Goal: Task Accomplishment & Management: Use online tool/utility

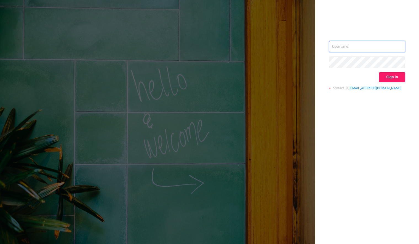
type input "[PERSON_NAME][EMAIL_ADDRESS][DOMAIN_NAME]"
click at [388, 78] on button "Sign in" at bounding box center [392, 77] width 26 height 10
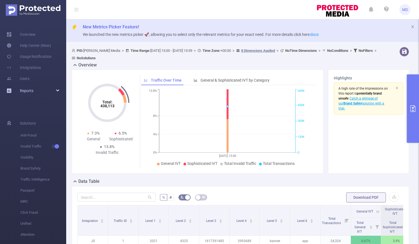
click at [52, 90] on div "Reports" at bounding box center [33, 90] width 66 height 11
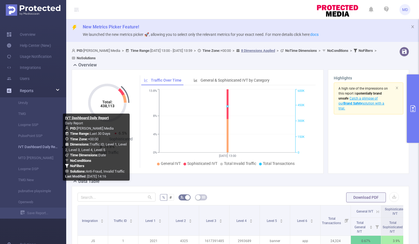
click at [34, 148] on link "IVT Dashboard Daily Report" at bounding box center [35, 147] width 49 height 11
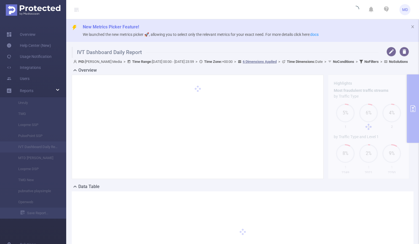
type input "[DATE] 00:00"
type input "[DATE] 23:59"
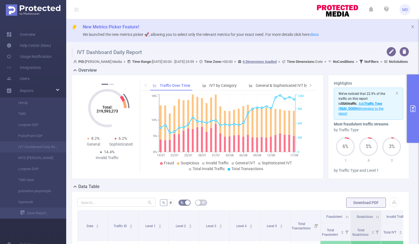
click at [411, 107] on icon "primary" at bounding box center [413, 108] width 7 height 7
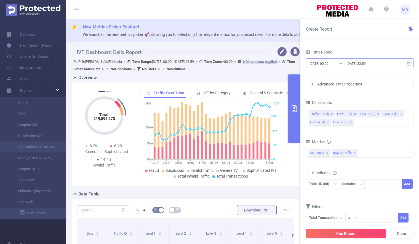
click at [325, 63] on input "[DATE] 00:00" at bounding box center [331, 63] width 45 height 7
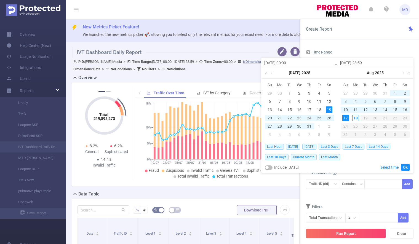
click at [393, 110] on div "15" at bounding box center [395, 109] width 7 height 7
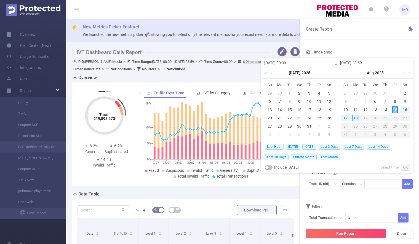
click at [393, 110] on div "15" at bounding box center [395, 109] width 7 height 7
type input "[DATE] 00:00"
type input "[DATE] 23:59"
type input "[DATE] 00:00"
type input "[DATE] 23:59"
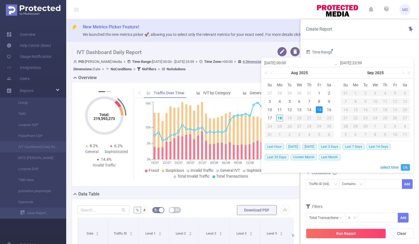
click at [403, 167] on link "Ok" at bounding box center [405, 167] width 9 height 7
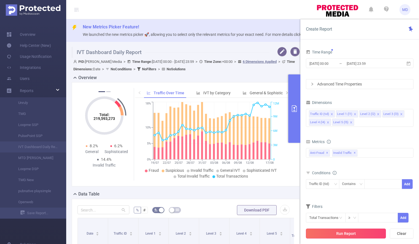
click at [330, 233] on button "Run Report" at bounding box center [346, 234] width 80 height 10
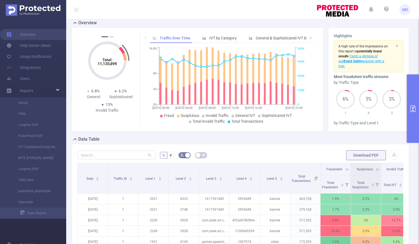
scroll to position [41, 0]
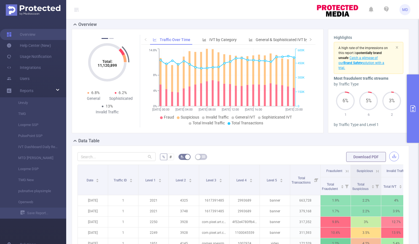
click at [389, 157] on button "button" at bounding box center [394, 157] width 10 height 10
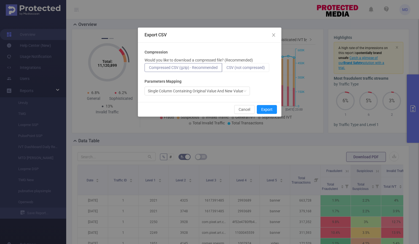
click at [237, 67] on span "CSV (not compressed)" at bounding box center [245, 67] width 38 height 4
click at [226, 69] on input "CSV (not compressed)" at bounding box center [226, 69] width 0 height 0
click at [269, 109] on button "Export" at bounding box center [267, 109] width 20 height 9
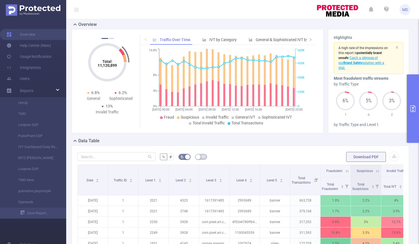
click at [414, 107] on icon "primary" at bounding box center [413, 108] width 7 height 7
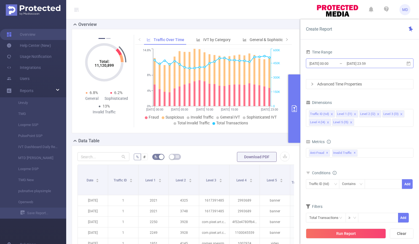
click at [357, 63] on input "[DATE] 23:59" at bounding box center [368, 63] width 45 height 7
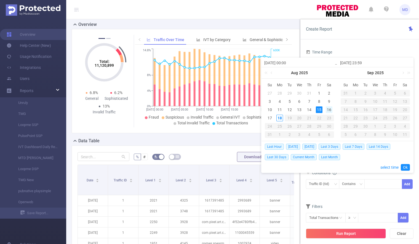
click at [329, 110] on div "16" at bounding box center [329, 109] width 7 height 7
type input "[DATE] 00:00"
type input "[DATE] 23:59"
type input "[DATE] 00:00"
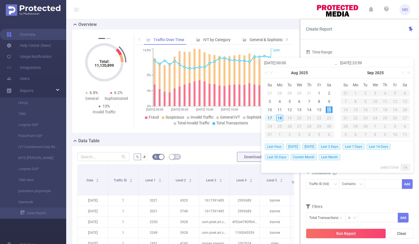
type input "[DATE] 23:59"
click at [406, 167] on link "Ok" at bounding box center [405, 167] width 9 height 7
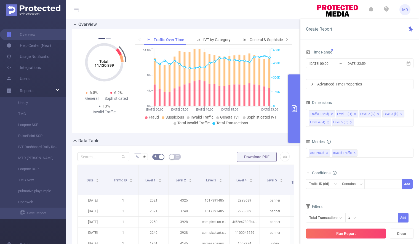
click at [354, 234] on button "Run Report" at bounding box center [346, 234] width 80 height 10
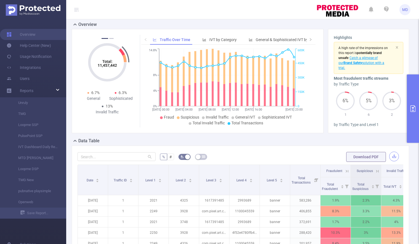
click at [389, 155] on button "button" at bounding box center [394, 157] width 10 height 10
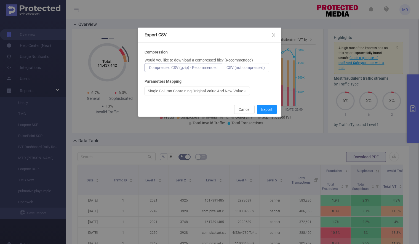
click at [249, 67] on span "CSV (not compressed)" at bounding box center [245, 67] width 38 height 4
click at [226, 69] on input "CSV (not compressed)" at bounding box center [226, 69] width 0 height 0
click at [268, 109] on button "Export" at bounding box center [267, 109] width 20 height 9
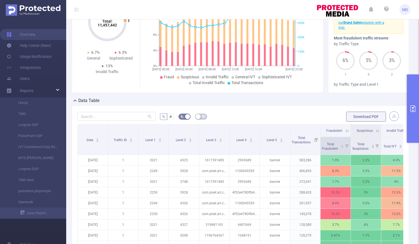
scroll to position [82, 0]
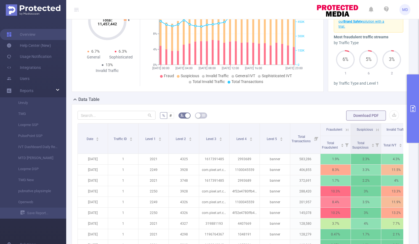
click at [413, 111] on icon "primary" at bounding box center [413, 108] width 7 height 7
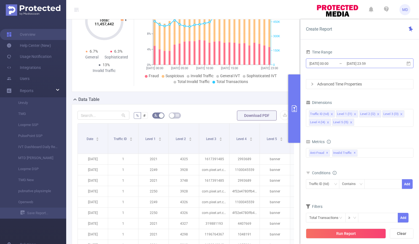
click at [359, 65] on input "[DATE] 23:59" at bounding box center [368, 63] width 45 height 7
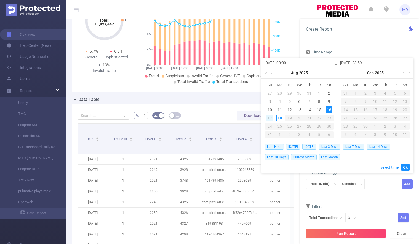
click at [270, 117] on div "17" at bounding box center [269, 118] width 7 height 7
type input "[DATE] 00:00"
type input "[DATE] 23:59"
type input "[DATE] 00:00"
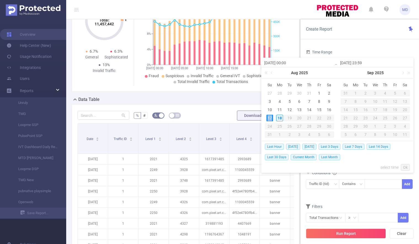
type input "[DATE] 23:59"
click at [406, 168] on link "Ok" at bounding box center [405, 167] width 9 height 7
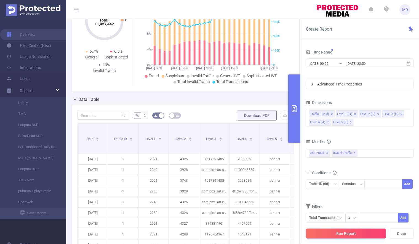
click at [343, 233] on button "Run Report" at bounding box center [346, 234] width 80 height 10
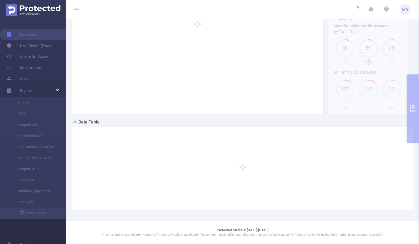
scroll to position [59, 0]
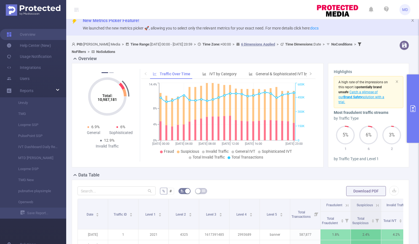
scroll to position [5, 0]
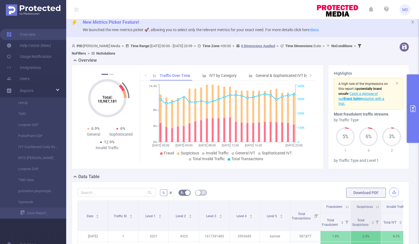
click at [391, 191] on button "button" at bounding box center [394, 193] width 10 height 10
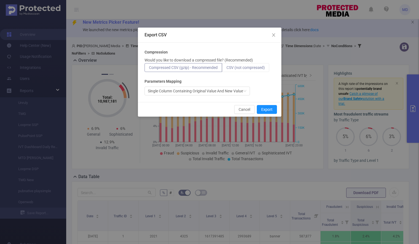
click at [245, 68] on span "CSV (not compressed)" at bounding box center [245, 67] width 38 height 4
click at [226, 69] on input "CSV (not compressed)" at bounding box center [226, 69] width 0 height 0
click at [268, 106] on button "Export" at bounding box center [267, 109] width 20 height 9
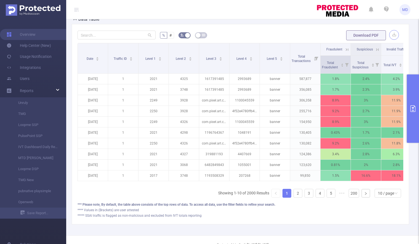
scroll to position [181, 0]
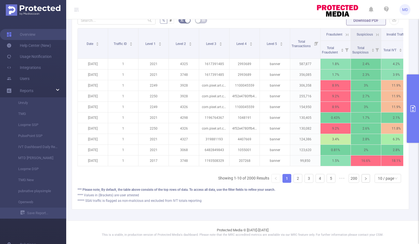
click at [413, 107] on icon "primary" at bounding box center [412, 108] width 5 height 7
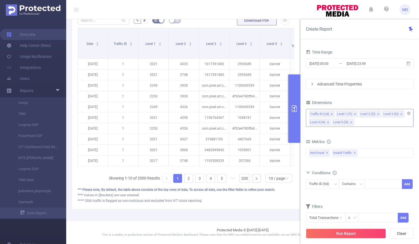
click at [350, 121] on icon "icon: close" at bounding box center [351, 122] width 3 height 3
click at [377, 113] on icon "icon: close" at bounding box center [378, 114] width 3 height 3
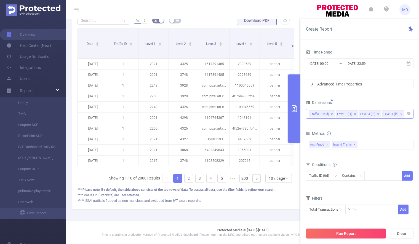
click at [346, 234] on button "Run Report" at bounding box center [346, 234] width 80 height 10
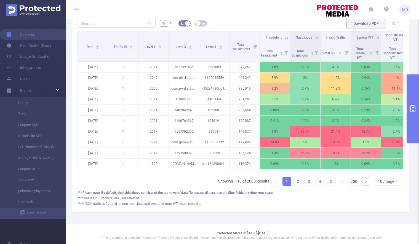
scroll to position [181, 0]
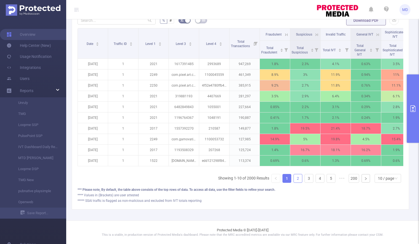
click at [294, 178] on link "2" at bounding box center [298, 178] width 8 height 8
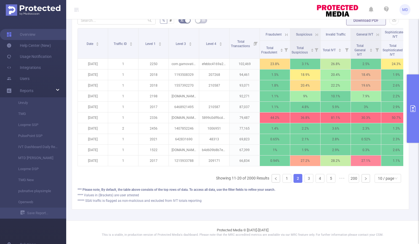
click at [285, 32] on icon at bounding box center [286, 34] width 5 height 5
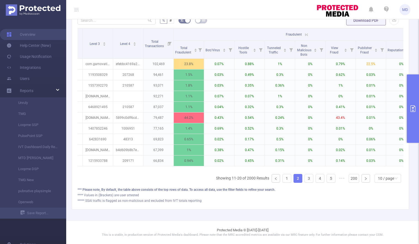
scroll to position [0, 106]
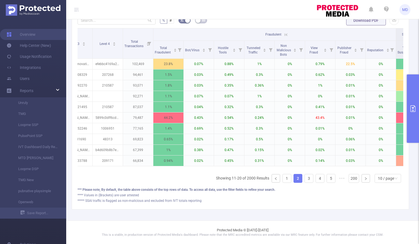
click at [285, 32] on icon at bounding box center [286, 34] width 5 height 5
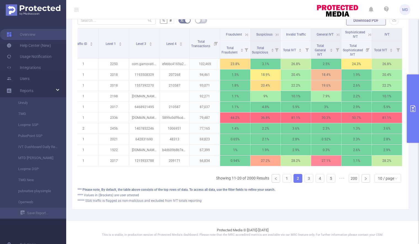
scroll to position [0, 44]
click at [306, 178] on link "3" at bounding box center [309, 178] width 8 height 8
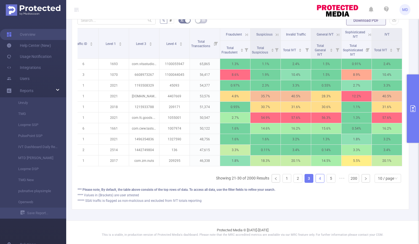
click at [316, 180] on link "4" at bounding box center [320, 178] width 8 height 8
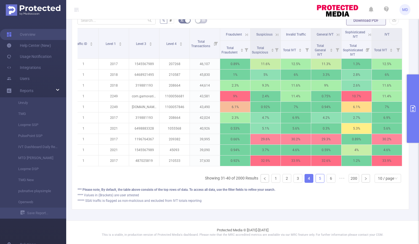
click at [317, 180] on link "5" at bounding box center [320, 178] width 8 height 8
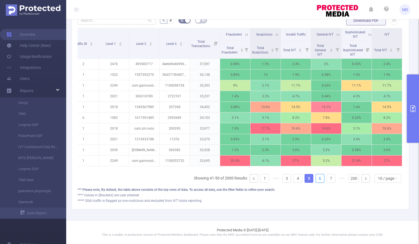
click at [317, 180] on link "6" at bounding box center [320, 178] width 8 height 8
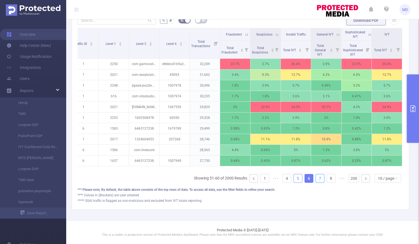
click at [317, 180] on link "7" at bounding box center [320, 178] width 8 height 8
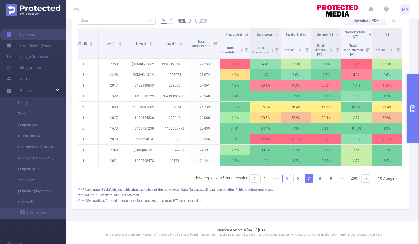
click at [317, 180] on link "8" at bounding box center [320, 178] width 8 height 8
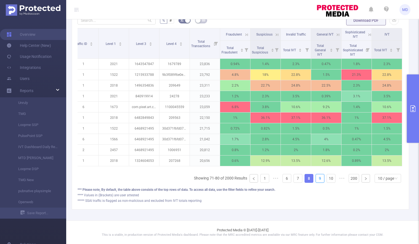
click at [317, 180] on link "9" at bounding box center [320, 178] width 8 height 8
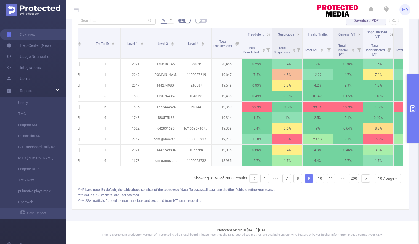
scroll to position [0, 0]
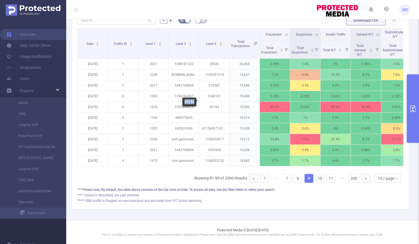
drag, startPoint x: 184, startPoint y: 101, endPoint x: 194, endPoint y: 103, distance: 9.5
click at [194, 103] on div "60144" at bounding box center [189, 102] width 14 height 9
copy div "60144"
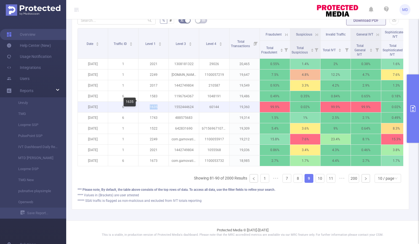
drag, startPoint x: 150, startPoint y: 102, endPoint x: 158, endPoint y: 104, distance: 7.8
click at [158, 104] on p "1635" at bounding box center [153, 107] width 30 height 10
drag, startPoint x: 210, startPoint y: 103, endPoint x: 220, endPoint y: 103, distance: 9.9
click at [220, 103] on p "60144" at bounding box center [214, 107] width 30 height 10
copy p "60144"
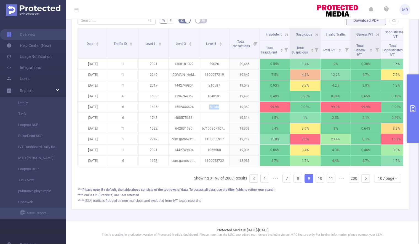
click at [414, 106] on icon "primary" at bounding box center [412, 108] width 5 height 7
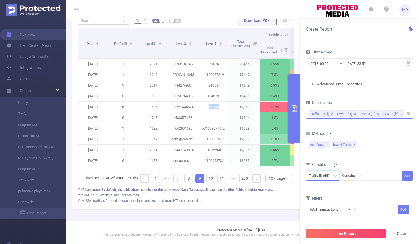
click at [329, 177] on div "Traffic ID (tid)" at bounding box center [321, 175] width 24 height 9
click at [324, 214] on li "Level 4 (l4)" at bounding box center [322, 213] width 33 height 9
click at [379, 175] on div at bounding box center [383, 175] width 32 height 9
paste input "60144"
type input "60144"
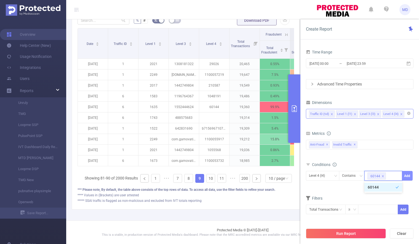
click at [408, 175] on button "Add" at bounding box center [407, 176] width 11 height 10
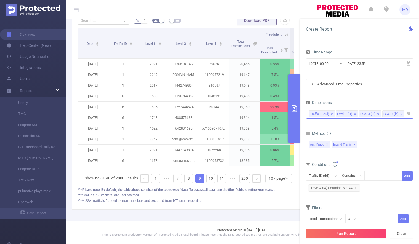
click at [341, 235] on button "Run Report" at bounding box center [346, 234] width 80 height 10
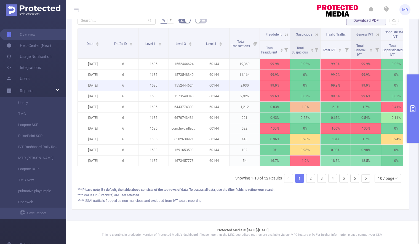
scroll to position [181, 0]
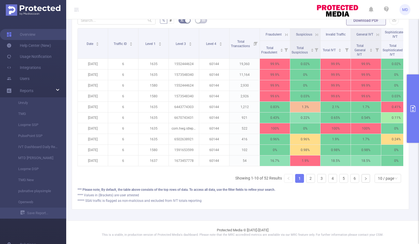
click at [284, 32] on icon at bounding box center [285, 35] width 7 height 6
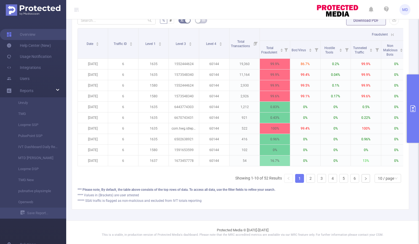
click at [391, 33] on icon at bounding box center [392, 34] width 2 height 2
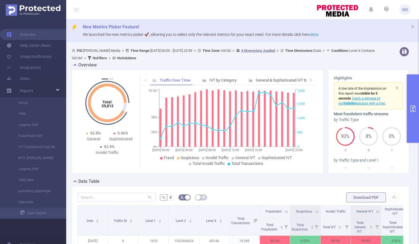
scroll to position [109, 0]
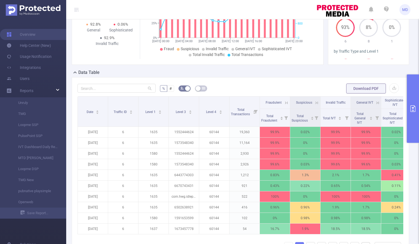
click at [282, 103] on icon at bounding box center [285, 103] width 7 height 6
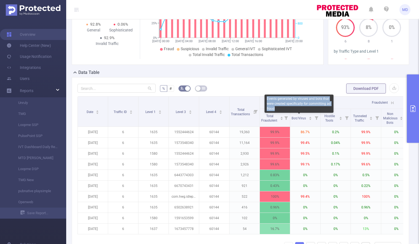
drag, startPoint x: 267, startPoint y: 98, endPoint x: 285, endPoint y: 110, distance: 21.7
click at [285, 110] on div "Events generated by viruses and bots that were created specifically for committ…" at bounding box center [299, 104] width 69 height 18
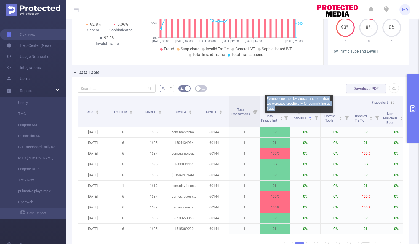
copy div "Events generated by viruses and bots that were created specifically for committ…"
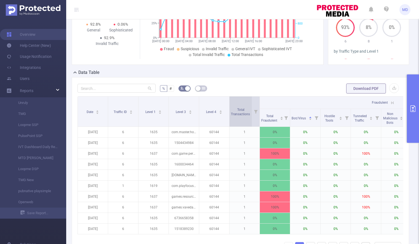
click at [242, 107] on span "Total Transactions" at bounding box center [241, 111] width 20 height 10
click at [392, 103] on icon at bounding box center [392, 102] width 5 height 5
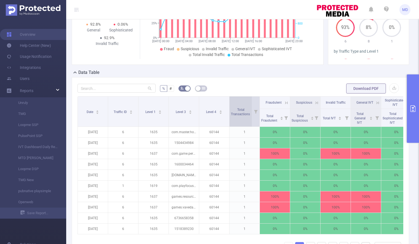
click at [236, 112] on span "Total Transactions" at bounding box center [241, 111] width 20 height 10
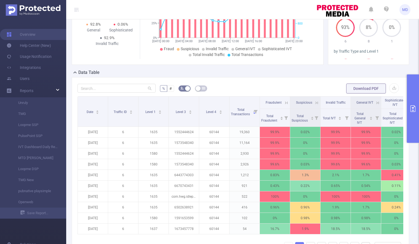
click at [413, 103] on button "primary" at bounding box center [413, 108] width 12 height 68
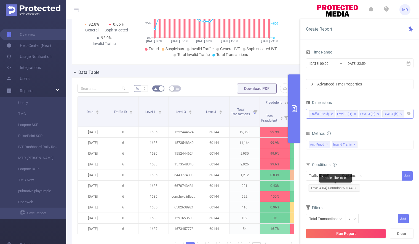
click at [355, 188] on icon "icon: close" at bounding box center [355, 188] width 2 height 2
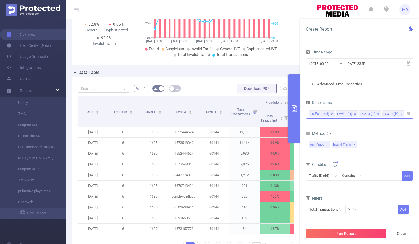
click at [357, 232] on button "Run Report" at bounding box center [346, 234] width 80 height 10
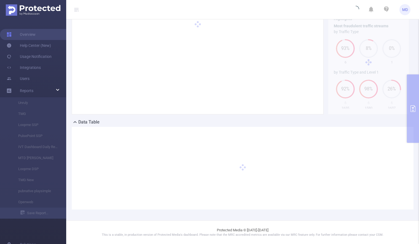
scroll to position [59, 0]
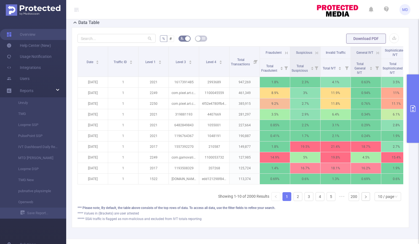
scroll to position [181, 0]
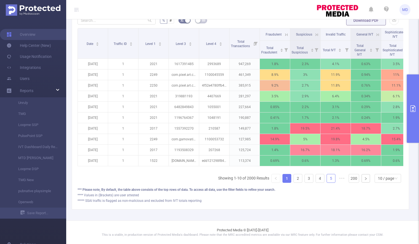
click at [327, 180] on link "5" at bounding box center [331, 178] width 8 height 8
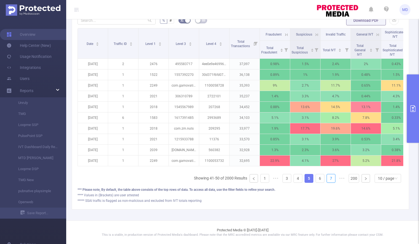
click at [327, 180] on link "7" at bounding box center [331, 178] width 8 height 8
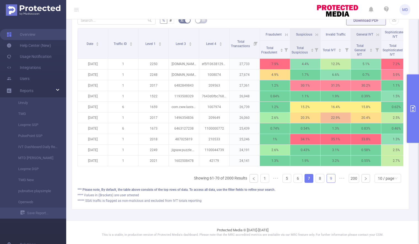
click at [328, 180] on link "9" at bounding box center [331, 178] width 8 height 8
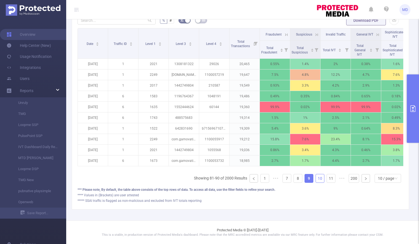
click at [316, 180] on link "10" at bounding box center [320, 178] width 8 height 8
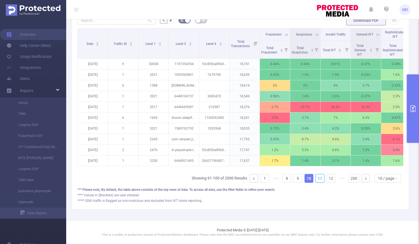
click at [316, 180] on link "11" at bounding box center [320, 178] width 8 height 8
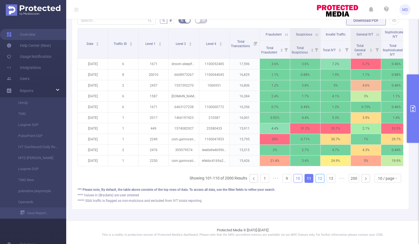
click at [316, 180] on link "12" at bounding box center [320, 178] width 8 height 8
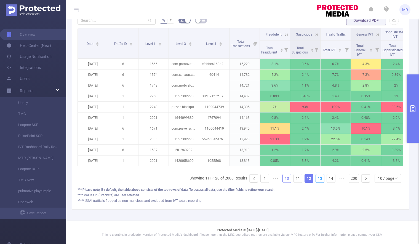
click at [316, 180] on link "13" at bounding box center [320, 178] width 8 height 8
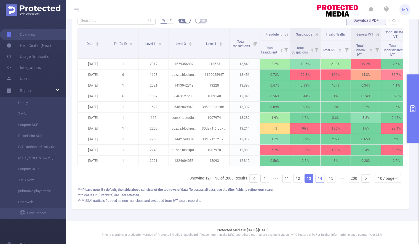
click at [316, 181] on link "14" at bounding box center [320, 178] width 8 height 8
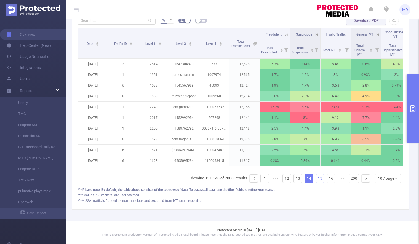
click at [316, 181] on link "15" at bounding box center [320, 178] width 8 height 8
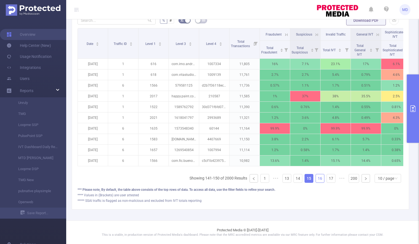
click at [317, 179] on link "16" at bounding box center [320, 178] width 8 height 8
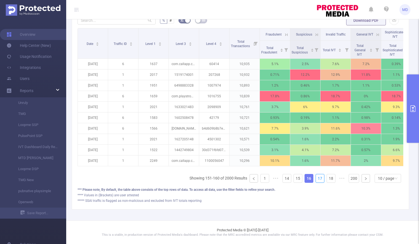
click at [317, 179] on link "17" at bounding box center [320, 178] width 8 height 8
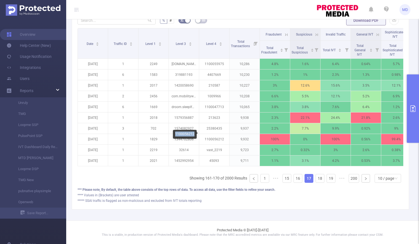
drag, startPoint x: 175, startPoint y: 134, endPoint x: 194, endPoint y: 135, distance: 18.5
click at [194, 135] on div "1100056212" at bounding box center [185, 134] width 24 height 9
copy div "1100056212"
click at [414, 109] on icon "primary" at bounding box center [413, 108] width 7 height 7
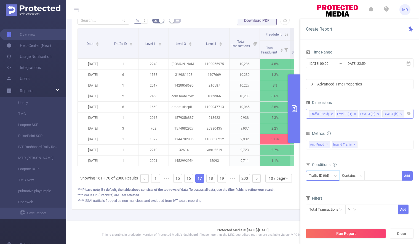
click at [331, 176] on div "Traffic ID (tid)" at bounding box center [321, 175] width 24 height 9
click at [327, 212] on li "Level 4 (l4)" at bounding box center [322, 213] width 33 height 9
click at [369, 177] on input at bounding box center [368, 175] width 2 height 7
paste input "1100056212"
type input "1100056212"
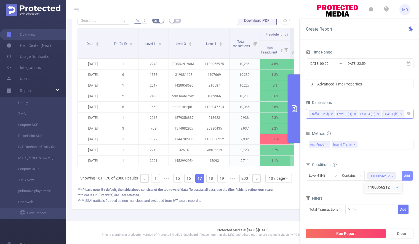
click at [410, 175] on button "Add" at bounding box center [407, 176] width 11 height 10
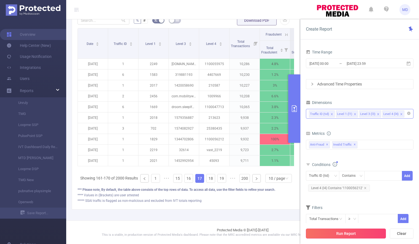
click at [331, 236] on button "Run Report" at bounding box center [346, 234] width 80 height 10
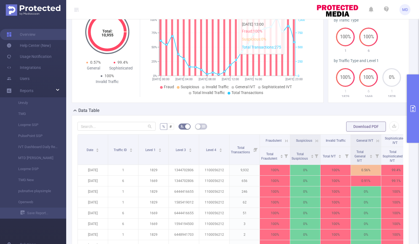
scroll to position [37, 0]
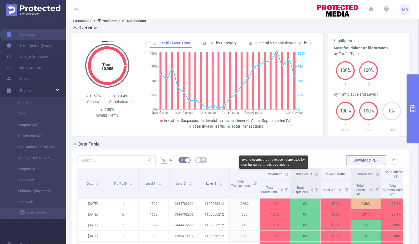
click at [279, 175] on span "Fraudulent" at bounding box center [274, 174] width 16 height 4
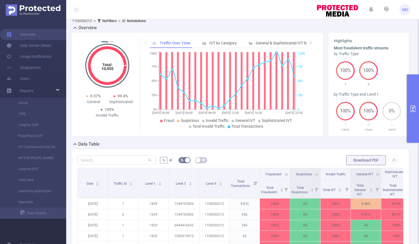
click at [284, 174] on icon at bounding box center [285, 175] width 7 height 6
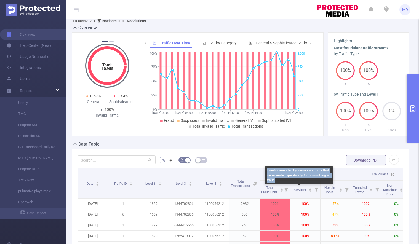
copy div "Events generated by viruses and bots that were created specifically for committ…"
drag, startPoint x: 267, startPoint y: 170, endPoint x: 282, endPoint y: 179, distance: 17.6
click at [282, 179] on div "Events generated by viruses and bots that were created specifically for committ…" at bounding box center [299, 175] width 69 height 18
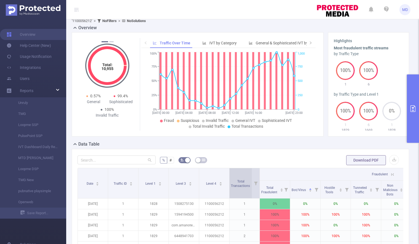
click at [245, 179] on span "Total Transactions" at bounding box center [241, 183] width 20 height 10
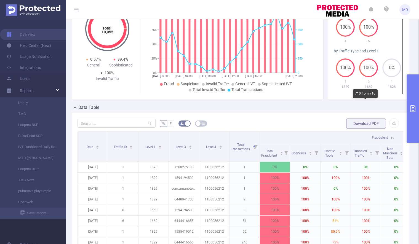
scroll to position [77, 0]
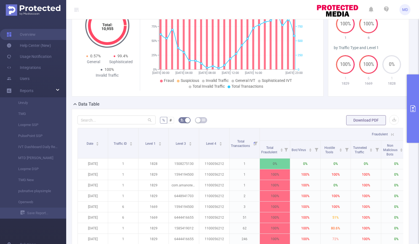
click at [391, 135] on icon at bounding box center [392, 134] width 5 height 5
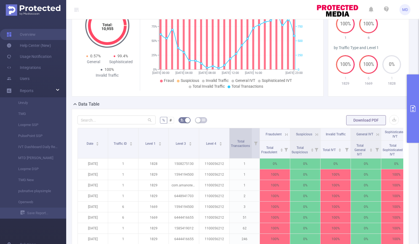
click at [239, 143] on span "Total Transactions" at bounding box center [241, 144] width 20 height 8
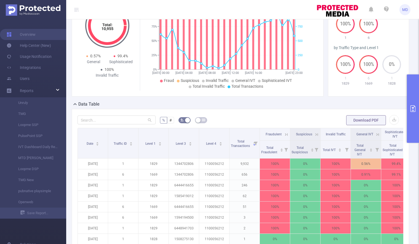
click at [410, 105] on button "primary" at bounding box center [413, 108] width 12 height 68
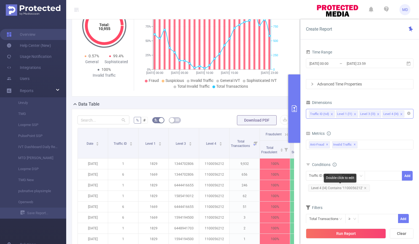
click at [364, 187] on icon "icon: close" at bounding box center [365, 188] width 3 height 3
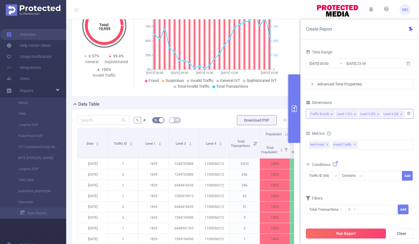
click at [344, 233] on button "Run Report" at bounding box center [346, 234] width 80 height 10
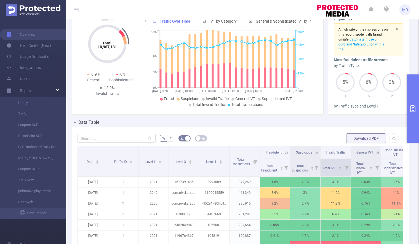
scroll to position [181, 0]
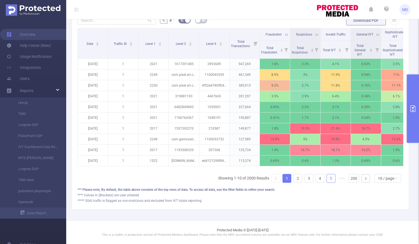
click at [328, 179] on link "5" at bounding box center [331, 178] width 8 height 8
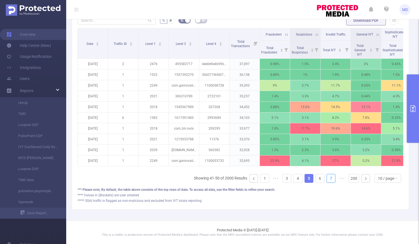
click at [328, 179] on link "7" at bounding box center [331, 178] width 8 height 8
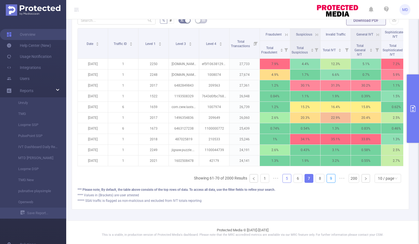
click at [328, 179] on link "9" at bounding box center [331, 178] width 8 height 8
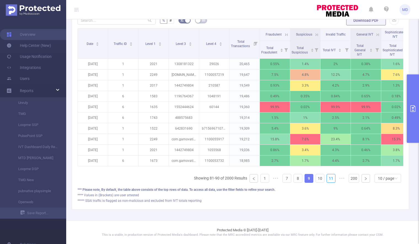
click at [328, 179] on link "11" at bounding box center [331, 178] width 8 height 8
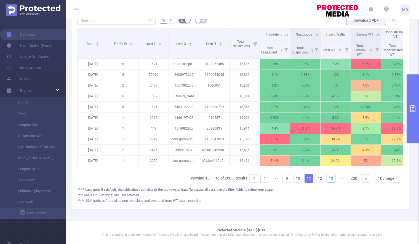
click at [328, 179] on link "13" at bounding box center [331, 178] width 8 height 8
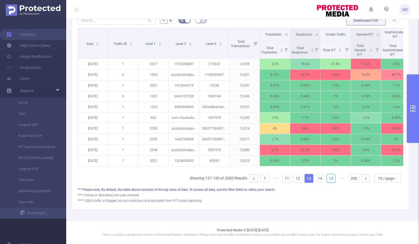
click at [328, 179] on link "15" at bounding box center [331, 178] width 8 height 8
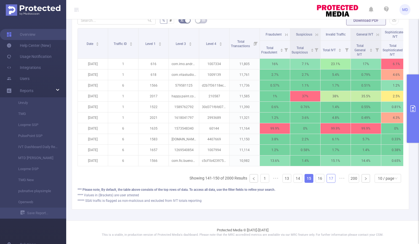
click at [329, 180] on link "17" at bounding box center [331, 178] width 8 height 8
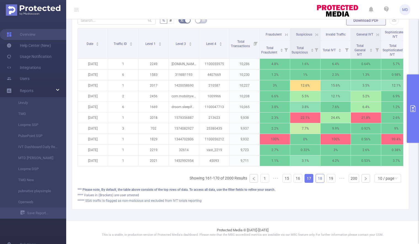
click at [318, 179] on link "18" at bounding box center [320, 178] width 8 height 8
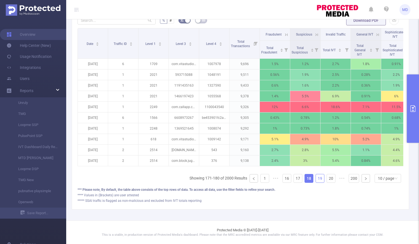
click at [317, 179] on link "19" at bounding box center [320, 178] width 8 height 8
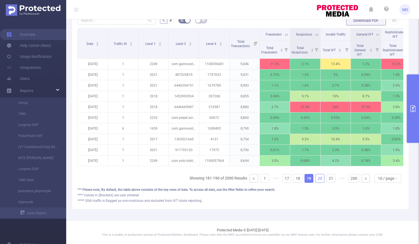
click at [317, 179] on link "20" at bounding box center [320, 178] width 8 height 8
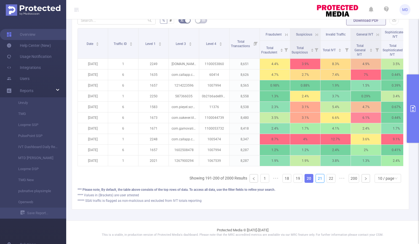
click at [317, 179] on link "21" at bounding box center [320, 178] width 8 height 8
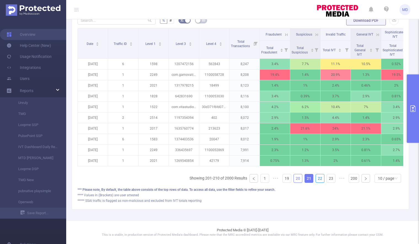
click at [317, 179] on link "22" at bounding box center [320, 178] width 8 height 8
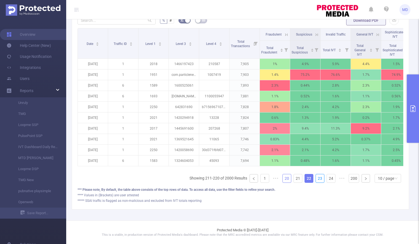
click at [317, 179] on link "23" at bounding box center [320, 178] width 8 height 8
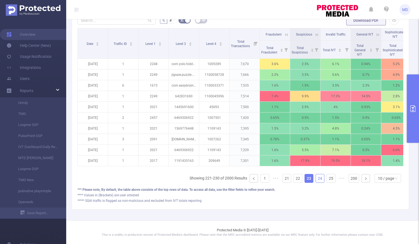
click at [318, 180] on link "24" at bounding box center [320, 178] width 8 height 8
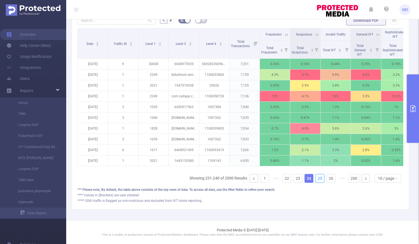
click at [318, 180] on link "25" at bounding box center [320, 178] width 8 height 8
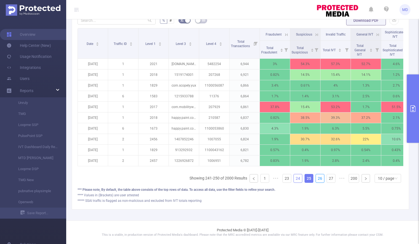
click at [318, 180] on link "26" at bounding box center [320, 178] width 8 height 8
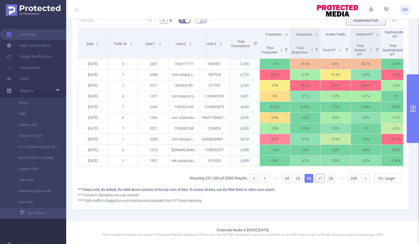
click at [316, 180] on link "27" at bounding box center [320, 178] width 8 height 8
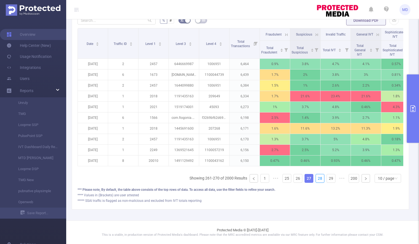
click at [316, 180] on link "28" at bounding box center [320, 178] width 8 height 8
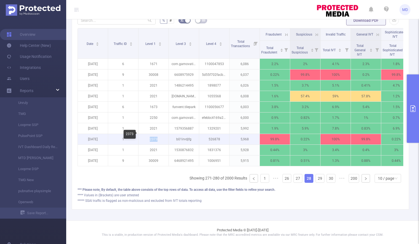
drag, startPoint x: 149, startPoint y: 135, endPoint x: 165, endPoint y: 136, distance: 15.8
click at [165, 136] on p "2373" at bounding box center [153, 139] width 30 height 10
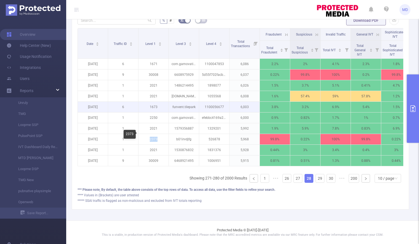
copy p "2373"
